Goal: Navigation & Orientation: Find specific page/section

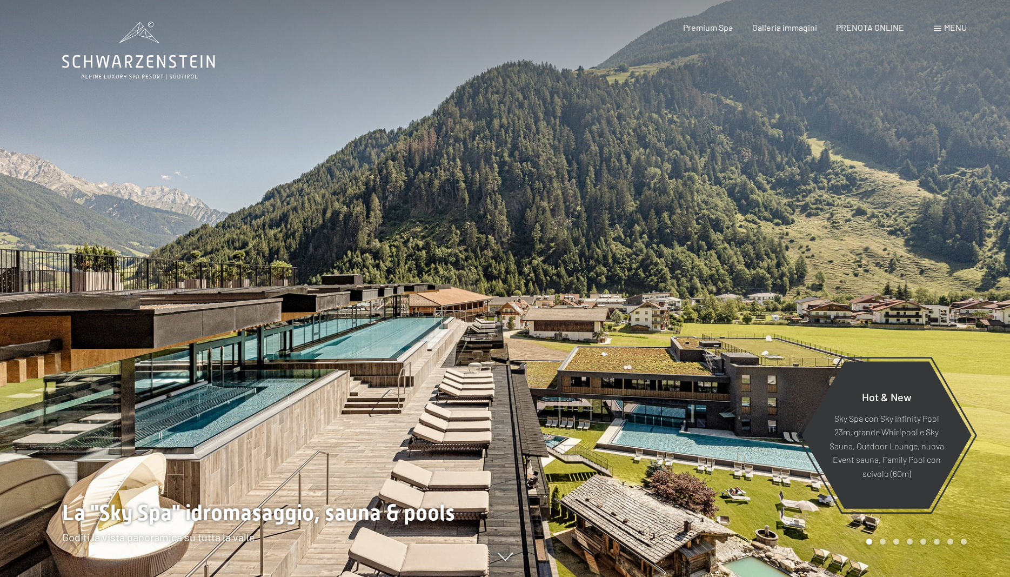
click at [645, 384] on div at bounding box center [757, 288] width 505 height 577
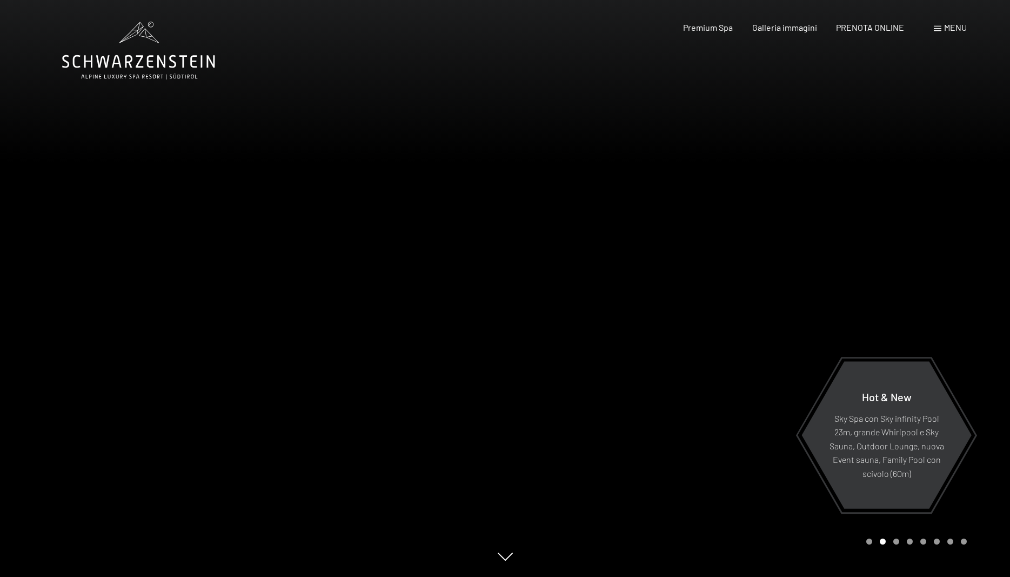
click at [692, 397] on div at bounding box center [757, 288] width 505 height 577
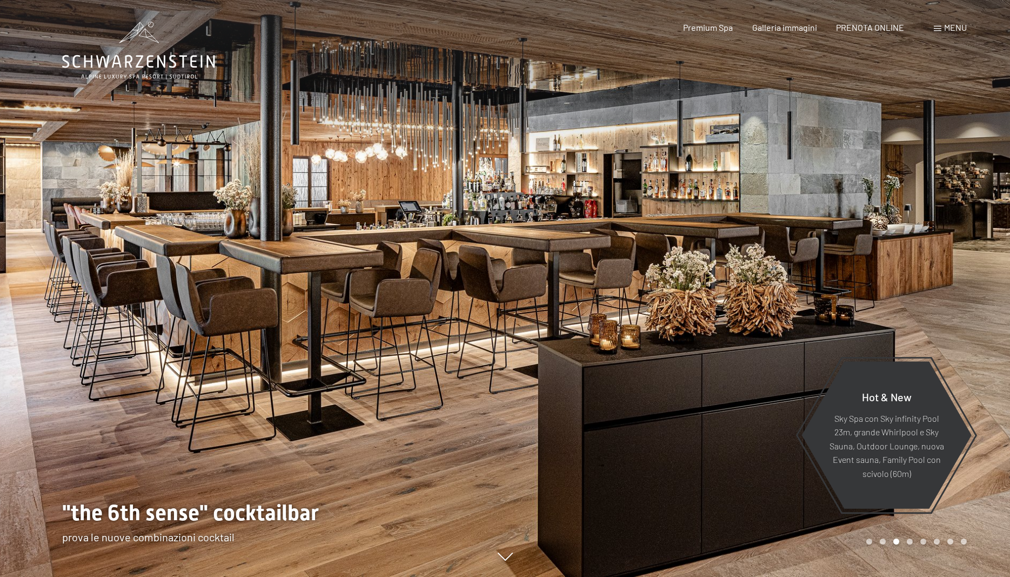
click at [759, 347] on div at bounding box center [757, 288] width 505 height 577
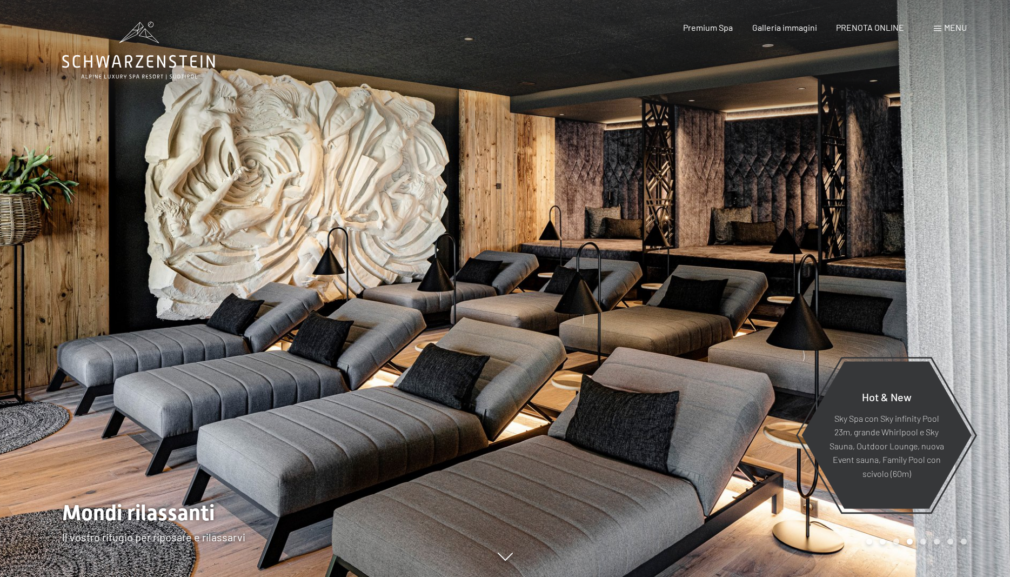
click at [759, 347] on div at bounding box center [757, 288] width 505 height 577
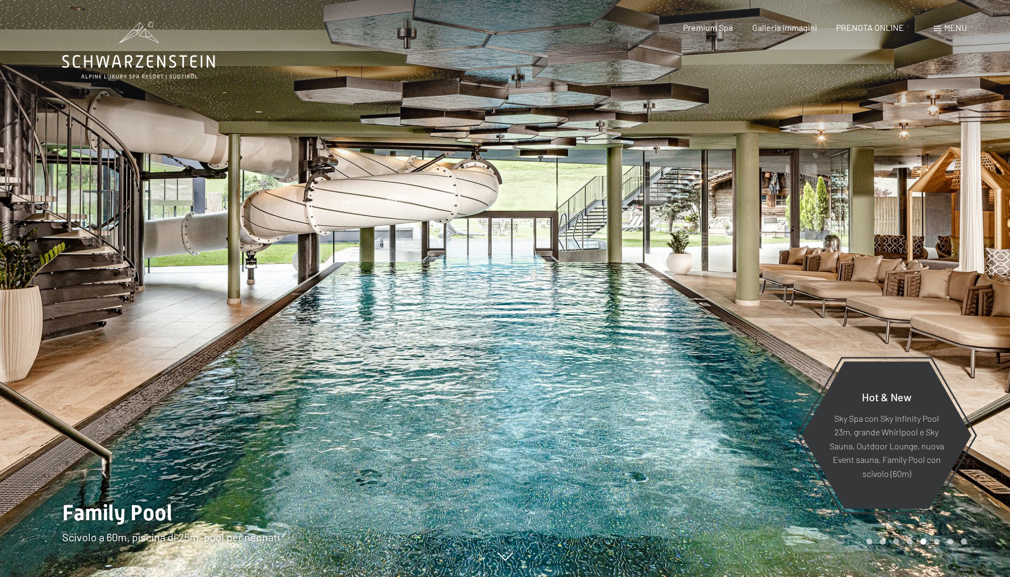
click at [759, 347] on div at bounding box center [757, 288] width 505 height 577
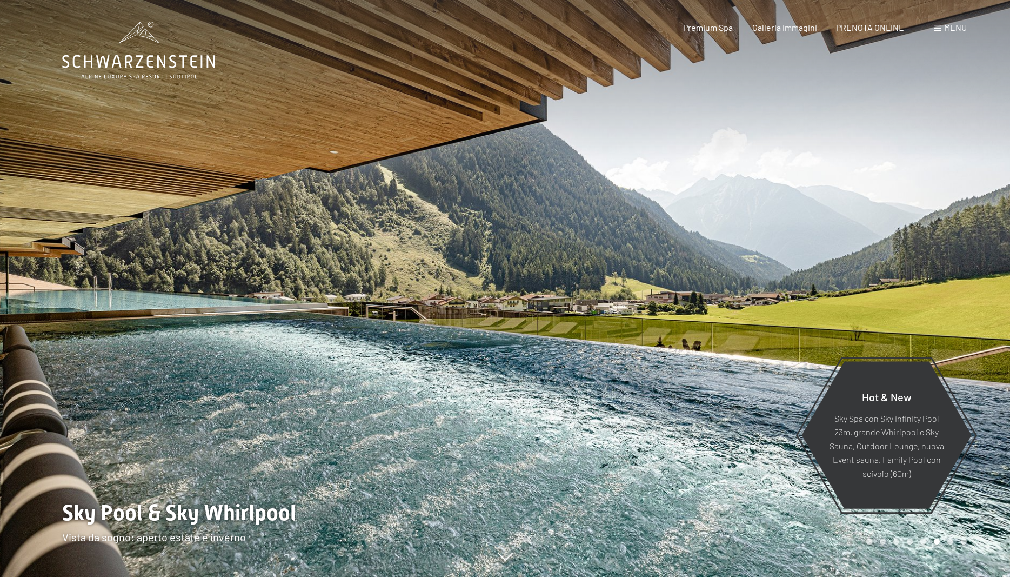
click at [759, 347] on div at bounding box center [757, 288] width 505 height 577
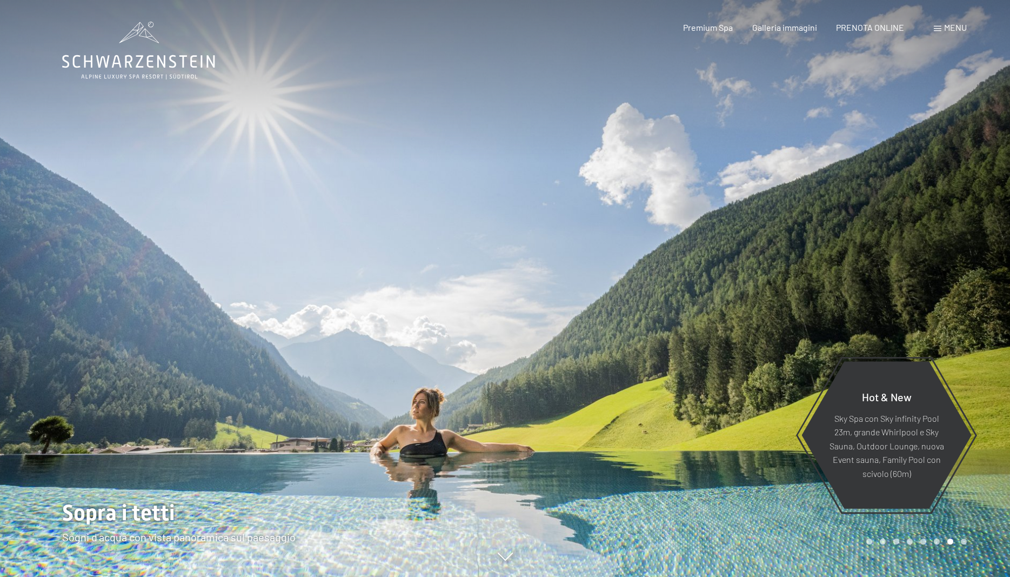
click at [759, 347] on div at bounding box center [757, 288] width 505 height 577
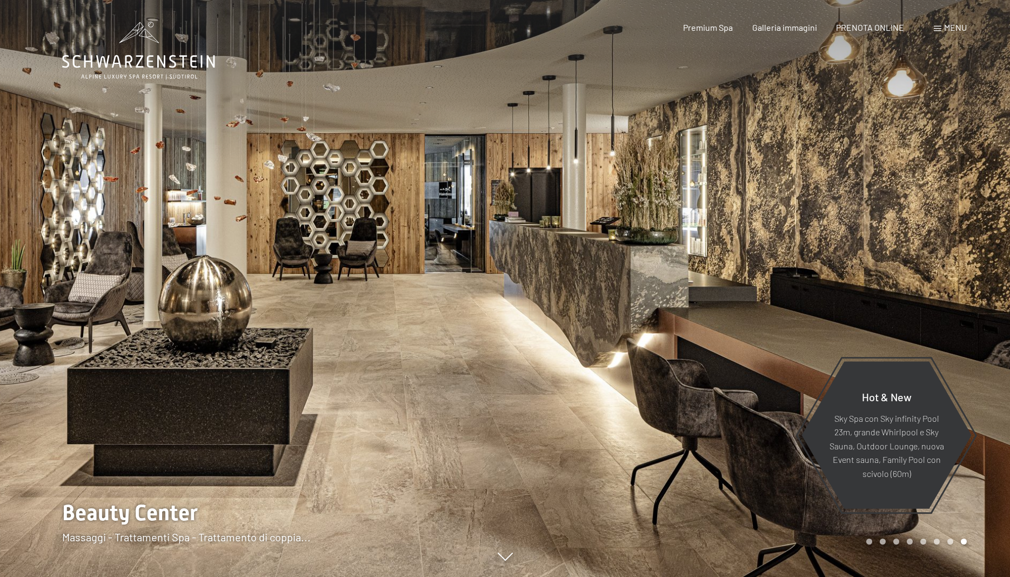
click at [759, 347] on div at bounding box center [757, 288] width 505 height 577
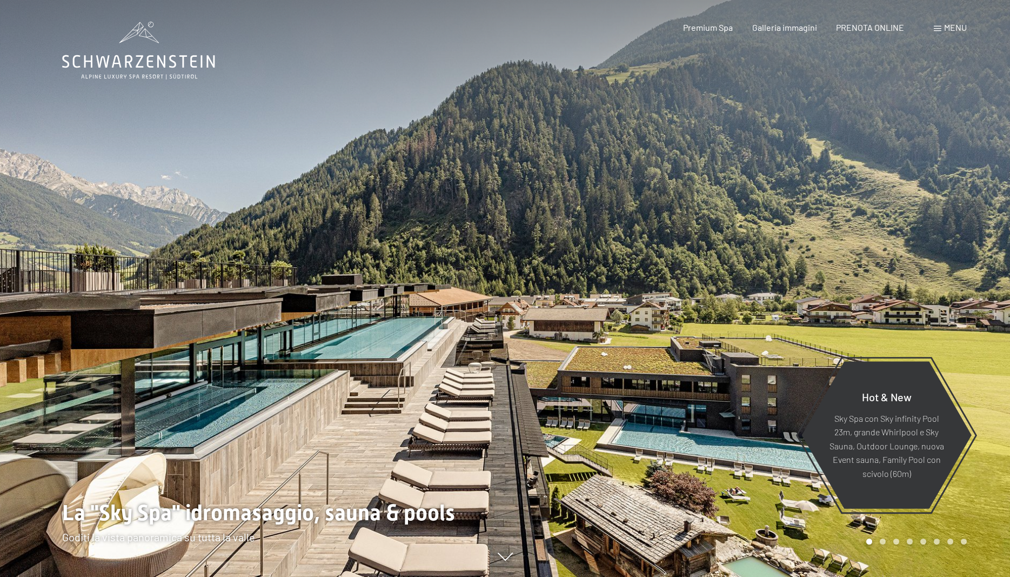
click at [759, 347] on div at bounding box center [757, 288] width 505 height 577
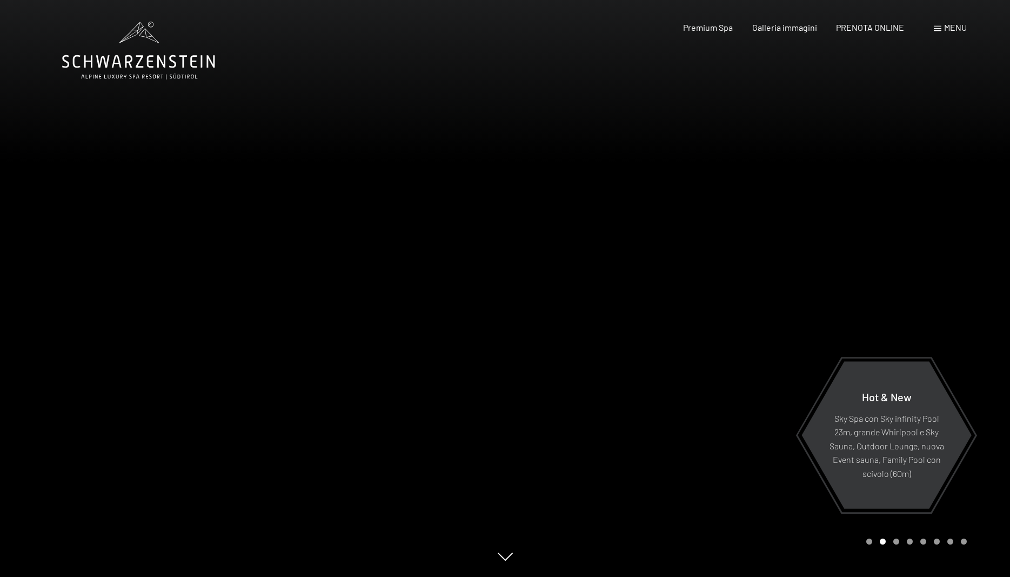
click at [759, 347] on div at bounding box center [757, 288] width 505 height 577
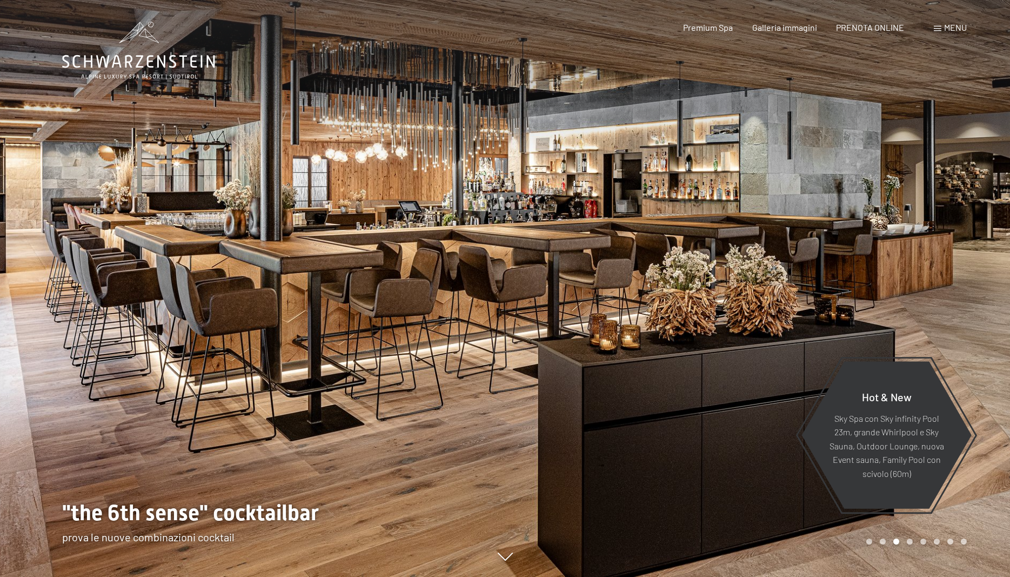
click at [759, 347] on div at bounding box center [757, 288] width 505 height 577
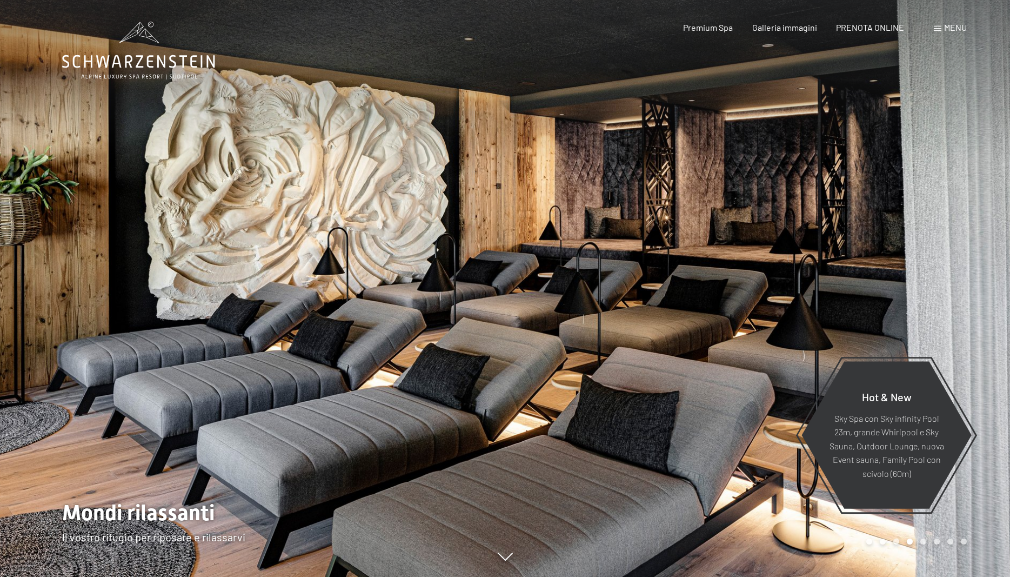
click at [759, 347] on div at bounding box center [757, 288] width 505 height 577
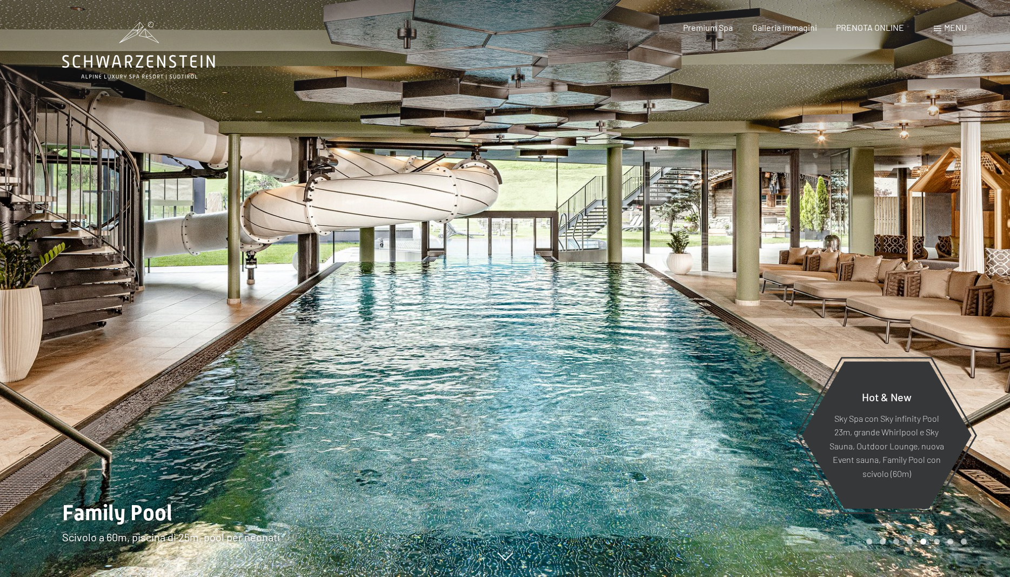
click at [941, 28] on span at bounding box center [938, 28] width 8 height 5
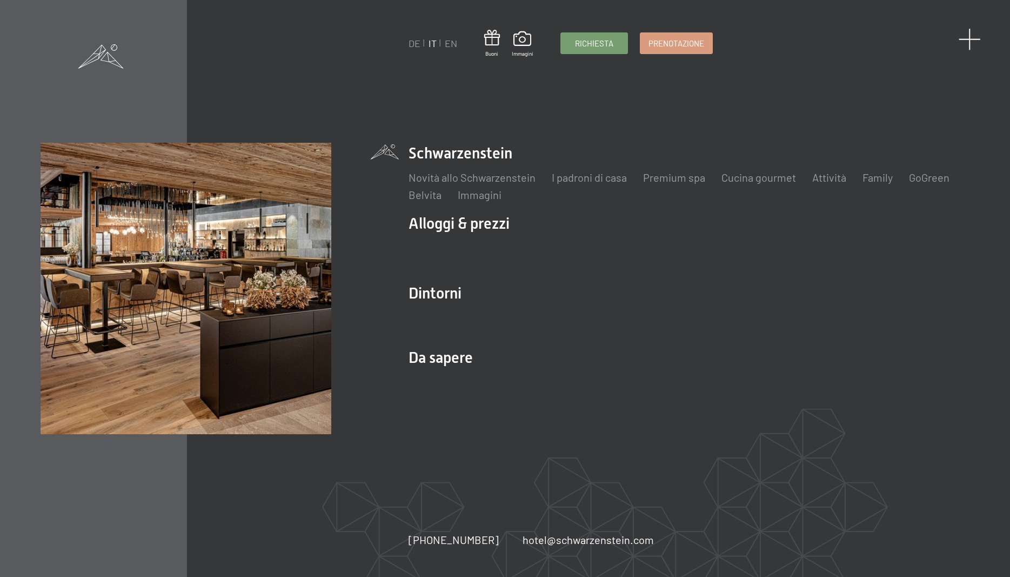
click at [968, 41] on span at bounding box center [970, 39] width 22 height 22
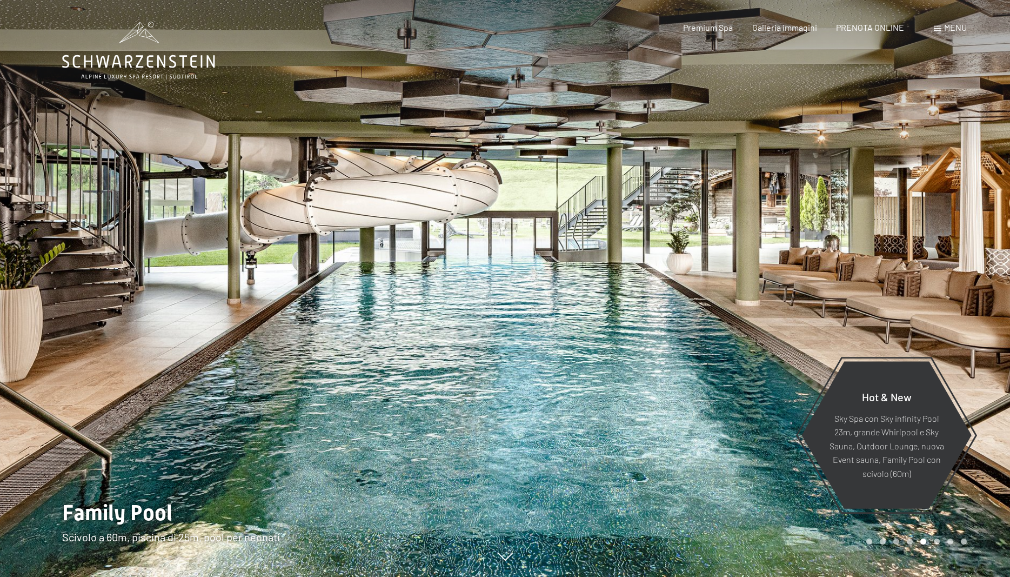
click at [705, 293] on div at bounding box center [757, 288] width 505 height 577
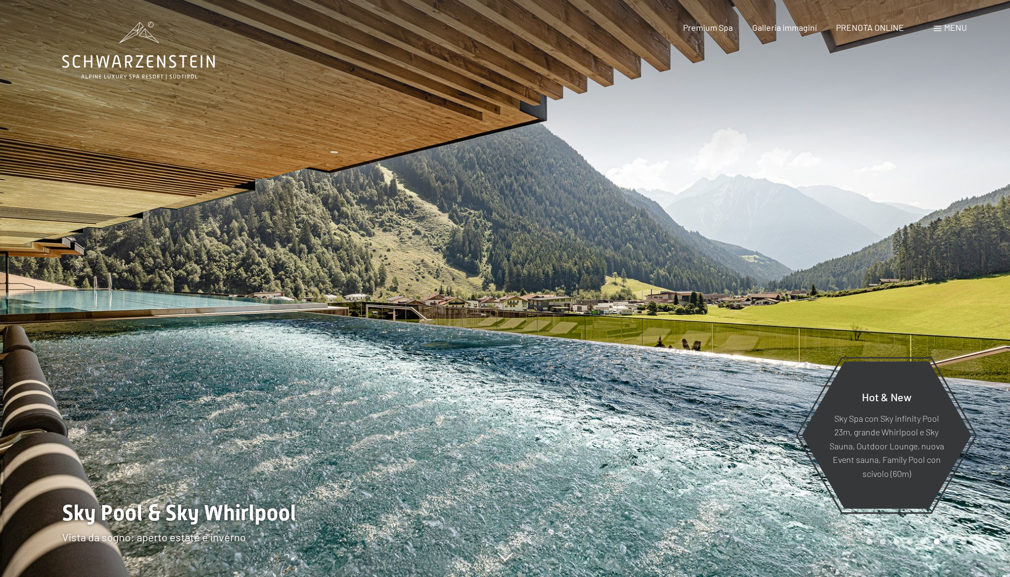
click at [705, 293] on div at bounding box center [757, 288] width 505 height 577
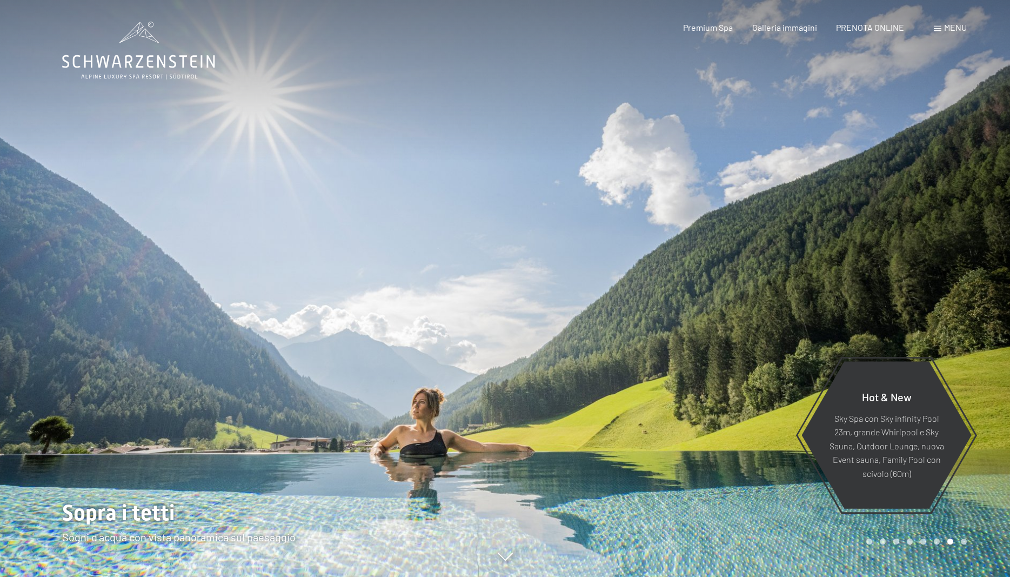
click at [705, 293] on div at bounding box center [757, 288] width 505 height 577
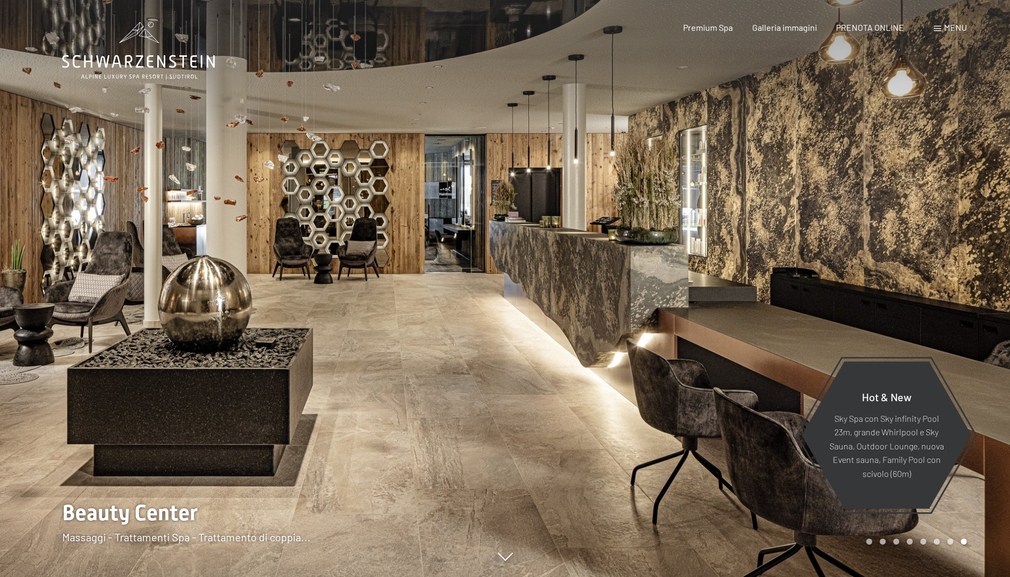
click at [705, 293] on div at bounding box center [757, 288] width 505 height 577
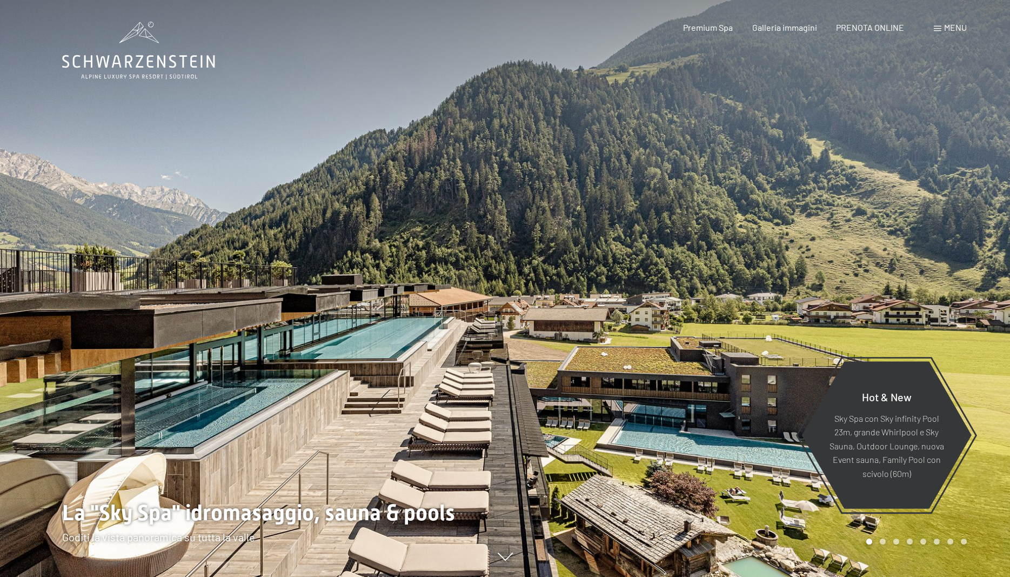
click at [779, 245] on div at bounding box center [757, 288] width 505 height 577
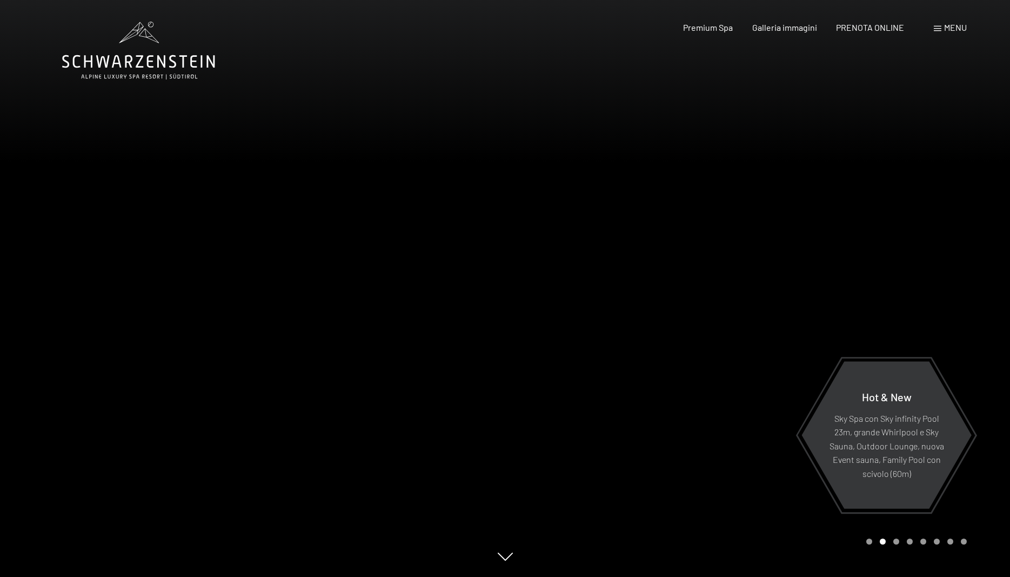
click at [779, 245] on div at bounding box center [757, 288] width 505 height 577
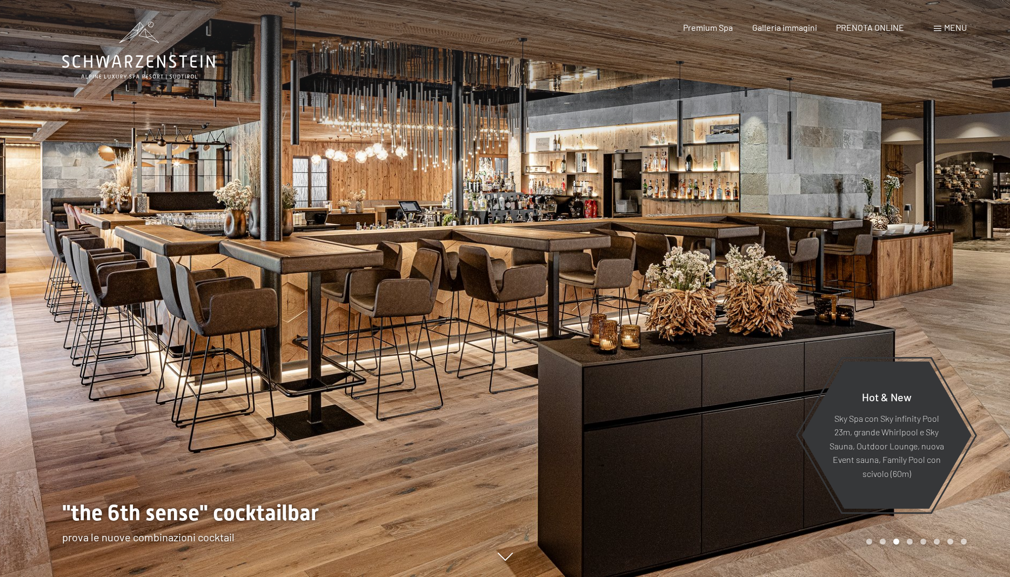
click at [779, 245] on div at bounding box center [757, 288] width 505 height 577
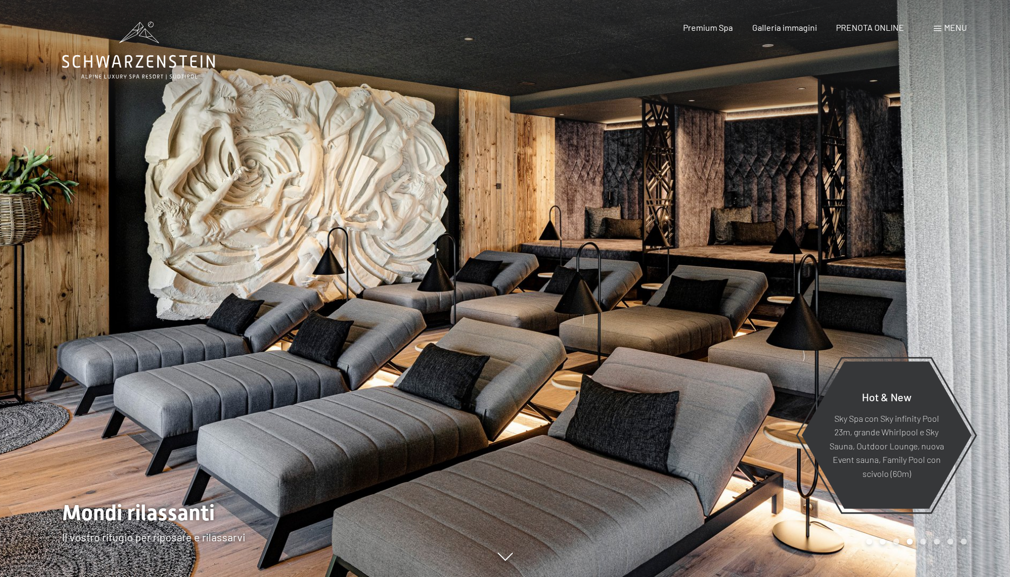
click at [779, 245] on div at bounding box center [757, 288] width 505 height 577
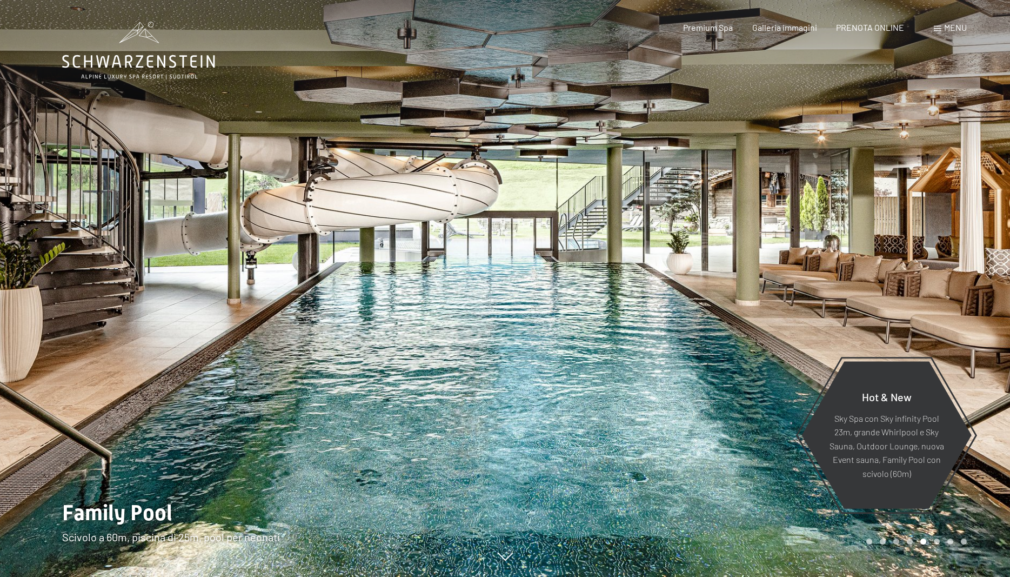
click at [779, 245] on div at bounding box center [757, 288] width 505 height 577
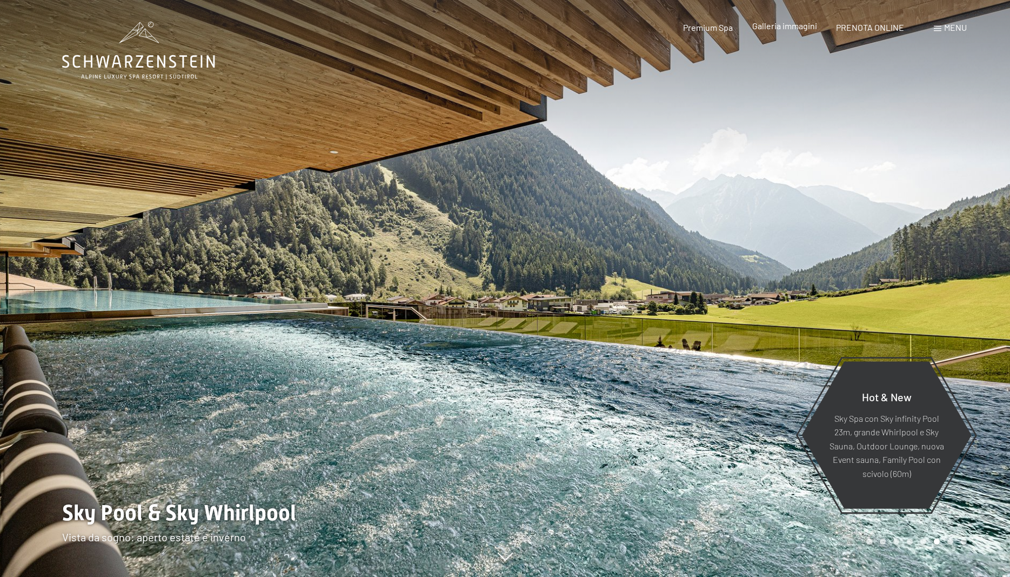
click at [777, 28] on span "Galleria immagini" at bounding box center [784, 26] width 65 height 10
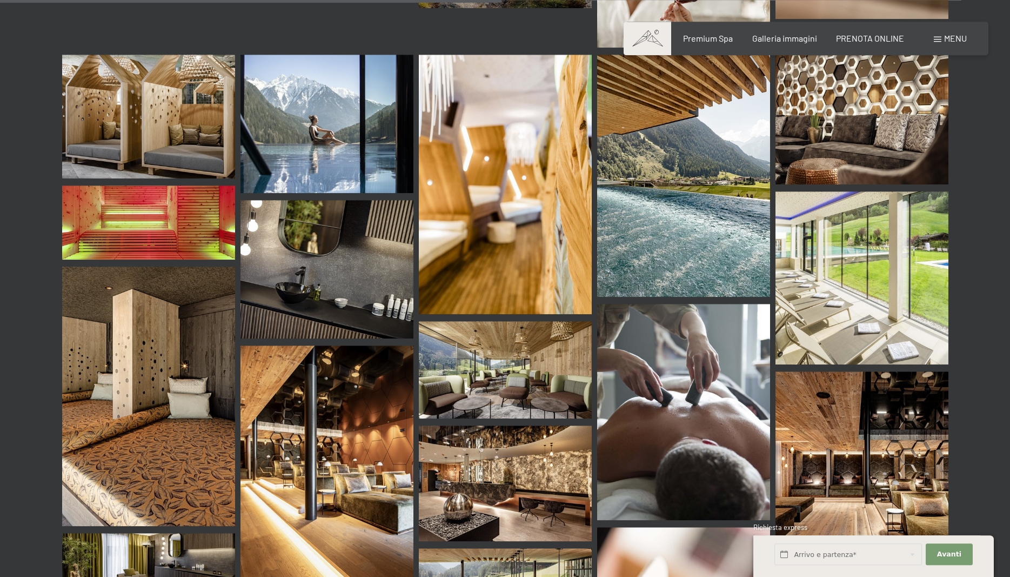
scroll to position [6769, 0]
